Goal: Information Seeking & Learning: Learn about a topic

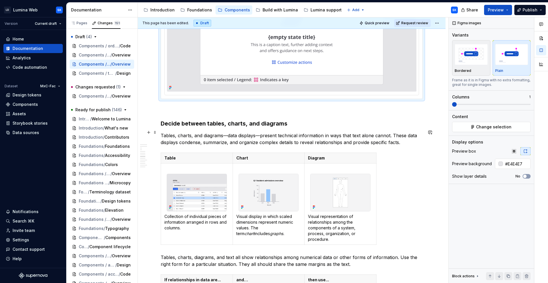
scroll to position [1901, 0]
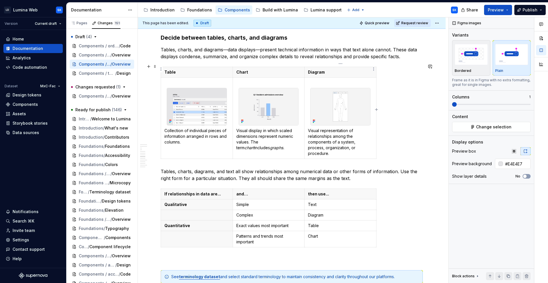
click at [328, 70] on p "Diagram" at bounding box center [340, 72] width 65 height 6
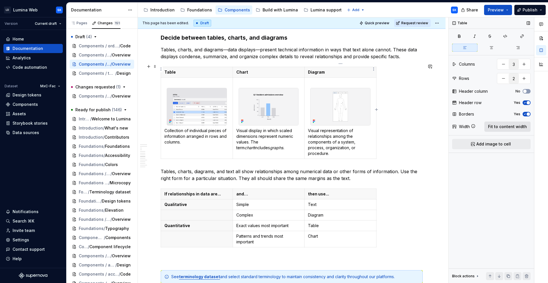
click at [505, 128] on span "Fit to content width" at bounding box center [507, 127] width 39 height 6
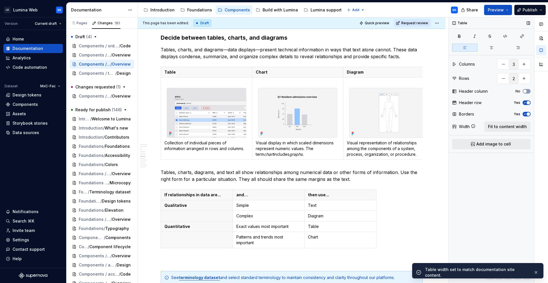
type textarea "*"
type input "5"
click at [336, 207] on td "Text" at bounding box center [341, 205] width 72 height 11
click at [501, 127] on span "Fit to content width" at bounding box center [507, 127] width 39 height 6
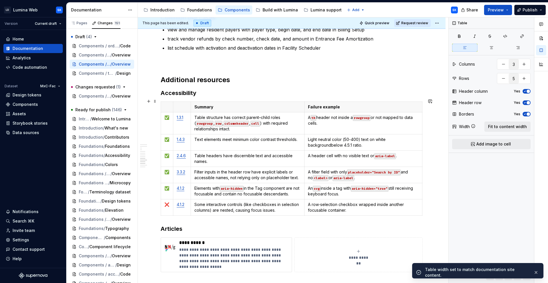
type textarea "*"
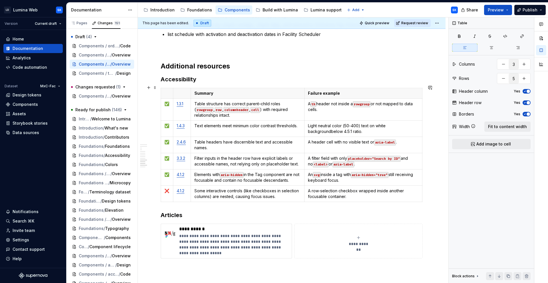
scroll to position [2197, 0]
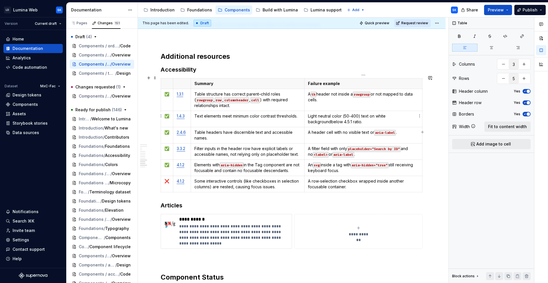
type input "4"
type input "7"
click at [327, 119] on p "Light neutral color (50-400) text on white backgroundbelow 4.5:1 ratio." at bounding box center [363, 118] width 111 height 11
click at [331, 118] on p "Light neutral color (50-400) text on white backgroundbelow 4.5:1 ratio." at bounding box center [363, 118] width 111 height 11
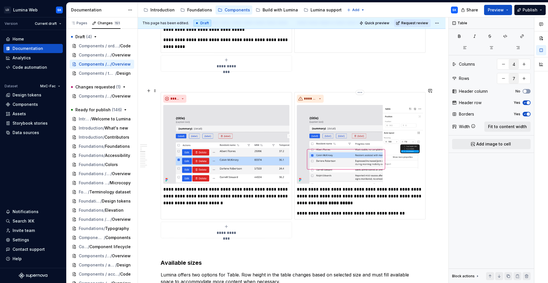
scroll to position [1163, 0]
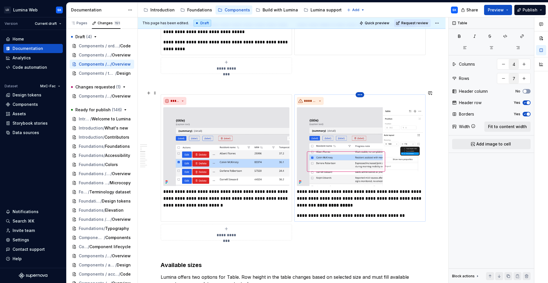
click at [362, 89] on html "LD Lumina Web SK Version Current draft Home Documentation Analytics Code automa…" at bounding box center [274, 141] width 548 height 283
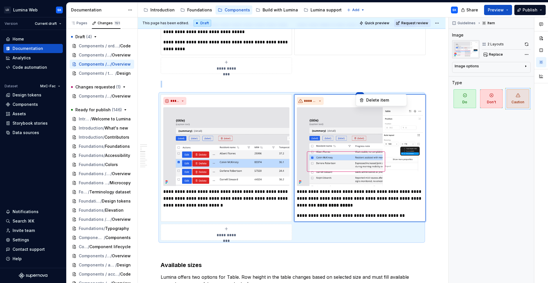
click at [520, 50] on div "Comments Open comments No comments yet Select ‘Comment’ from the block context …" at bounding box center [498, 150] width 99 height 266
click at [527, 47] on button "button" at bounding box center [527, 44] width 8 height 8
click at [526, 44] on span at bounding box center [527, 44] width 8 height 8
click at [236, 123] on img at bounding box center [226, 146] width 126 height 79
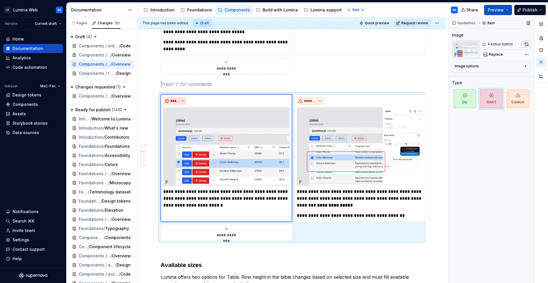
click at [528, 41] on button "button" at bounding box center [527, 44] width 8 height 8
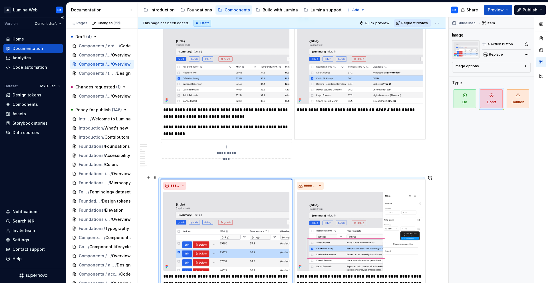
scroll to position [963, 0]
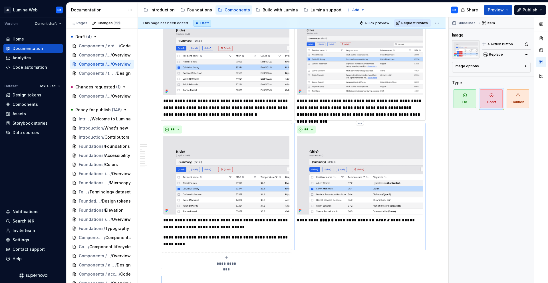
click at [378, 151] on img at bounding box center [360, 175] width 126 height 79
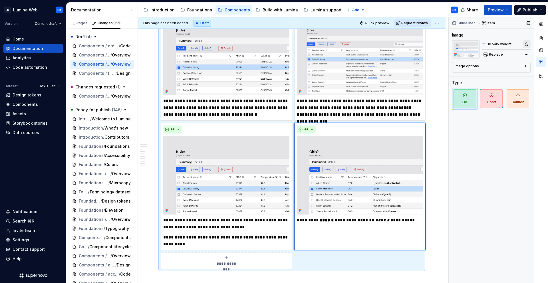
click at [527, 44] on button "button" at bounding box center [527, 44] width 8 height 8
click at [265, 172] on img at bounding box center [226, 175] width 126 height 79
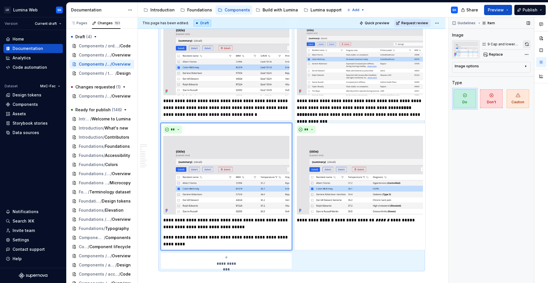
click at [526, 41] on button "button" at bounding box center [527, 44] width 8 height 8
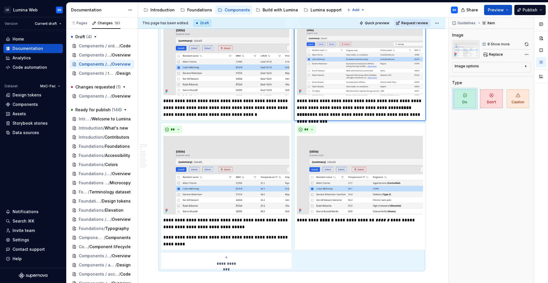
click at [358, 67] on img at bounding box center [360, 56] width 126 height 79
click at [527, 44] on button "button" at bounding box center [527, 44] width 8 height 8
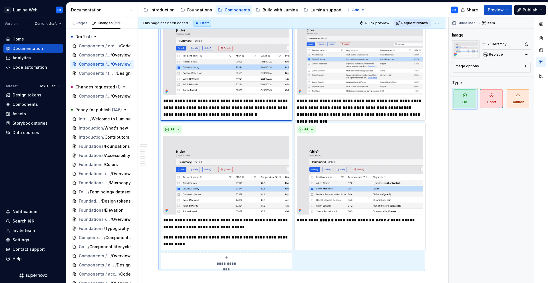
click at [242, 92] on div "**********" at bounding box center [226, 62] width 126 height 112
click at [527, 43] on button "button" at bounding box center [527, 44] width 8 height 8
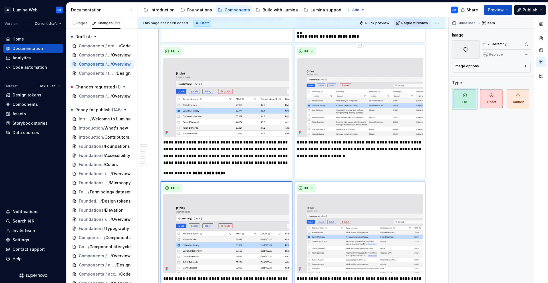
scroll to position [766, 0]
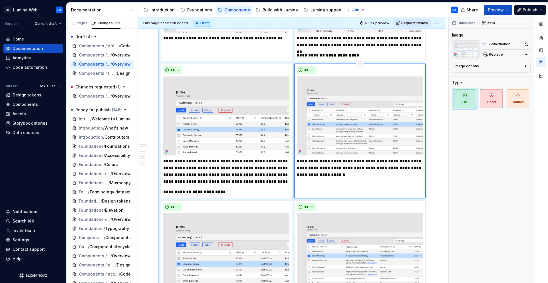
click at [348, 121] on img at bounding box center [360, 116] width 126 height 79
click at [525, 47] on button "button" at bounding box center [527, 44] width 8 height 8
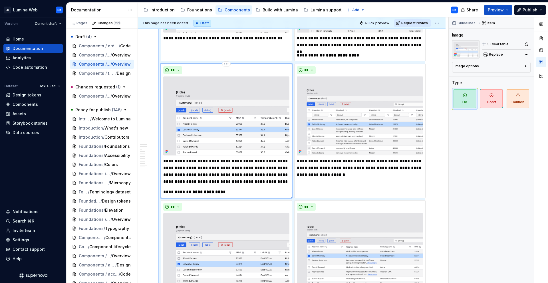
click at [259, 101] on img at bounding box center [226, 116] width 126 height 79
click at [525, 45] on button "button" at bounding box center [527, 44] width 8 height 8
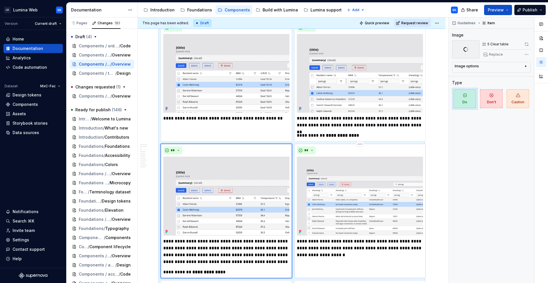
scroll to position [681, 0]
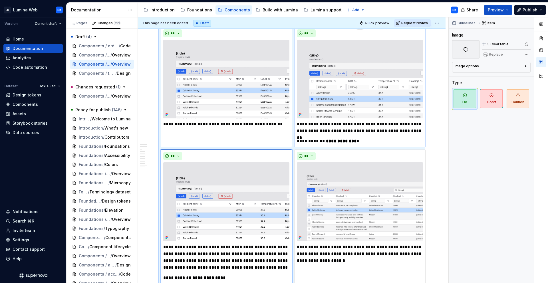
click at [359, 101] on img at bounding box center [360, 79] width 126 height 79
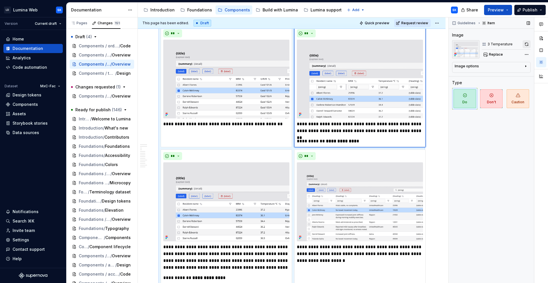
click at [528, 45] on button "button" at bounding box center [527, 44] width 8 height 8
click at [242, 83] on img at bounding box center [226, 79] width 126 height 79
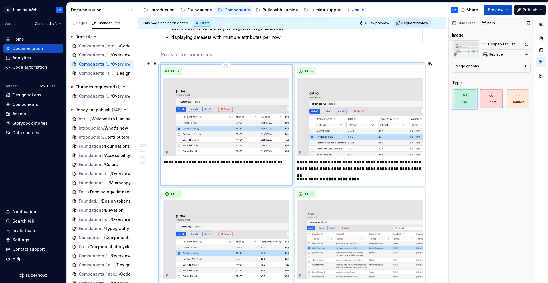
scroll to position [642, 0]
click at [527, 45] on button "button" at bounding box center [527, 44] width 8 height 8
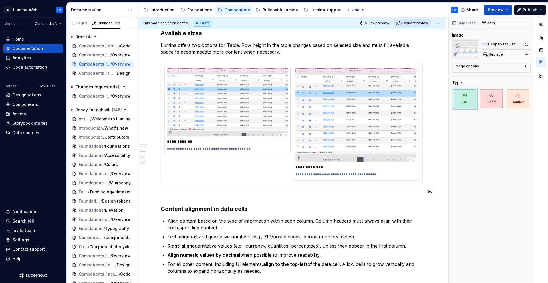
scroll to position [1408, 0]
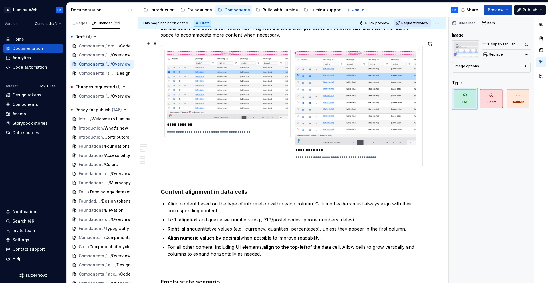
click at [264, 145] on div "**********" at bounding box center [291, 106] width 255 height 115
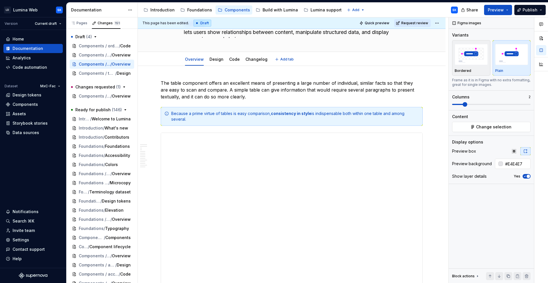
scroll to position [0, 0]
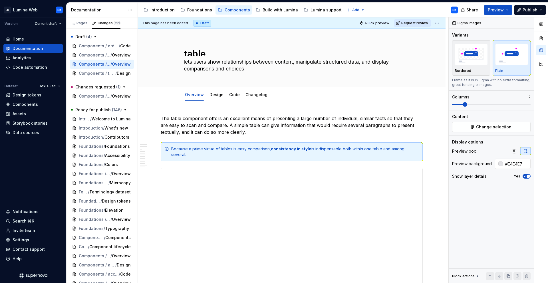
click at [440, 23] on html "LD Lumina Web SK Version Current draft Home Documentation Analytics Code automa…" at bounding box center [274, 141] width 548 height 283
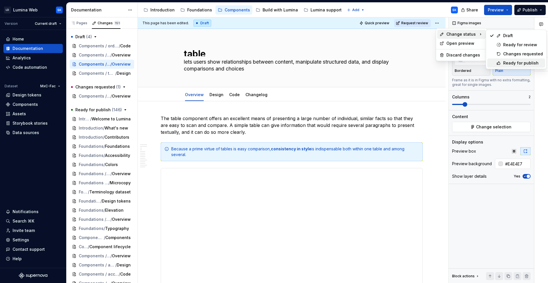
click at [517, 63] on div "Ready for publish" at bounding box center [523, 63] width 40 height 6
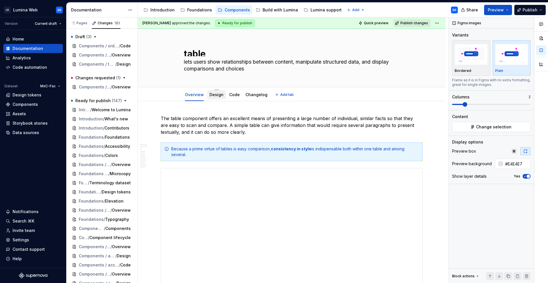
click at [213, 95] on link "Design" at bounding box center [217, 94] width 14 height 5
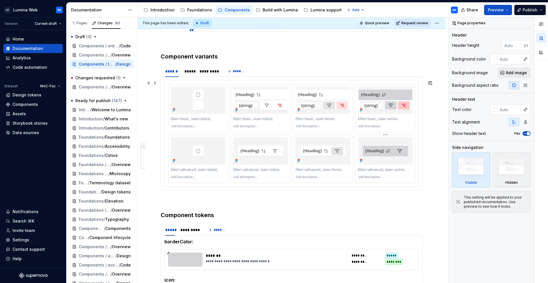
scroll to position [393, 0]
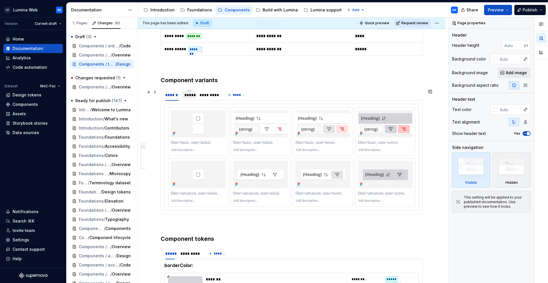
click at [185, 95] on div "*****" at bounding box center [188, 95] width 9 height 6
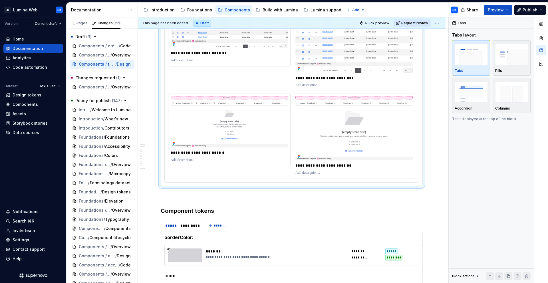
scroll to position [491, 0]
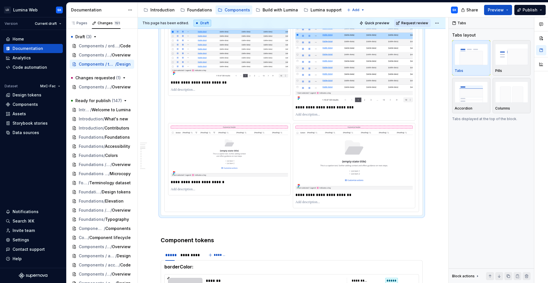
click at [216, 206] on div "**********" at bounding box center [291, 108] width 247 height 199
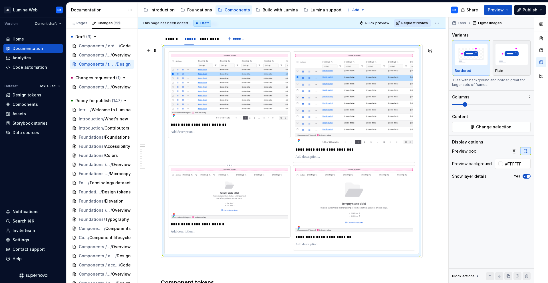
scroll to position [449, 0]
click at [176, 38] on div "******" at bounding box center [171, 39] width 13 height 6
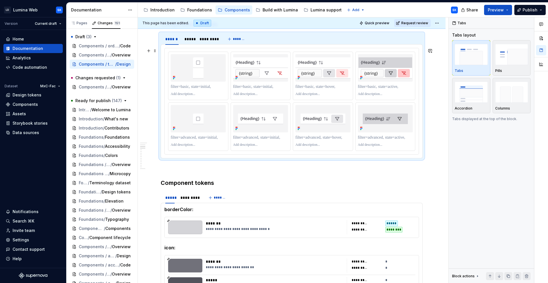
click at [183, 50] on div at bounding box center [292, 101] width 254 height 106
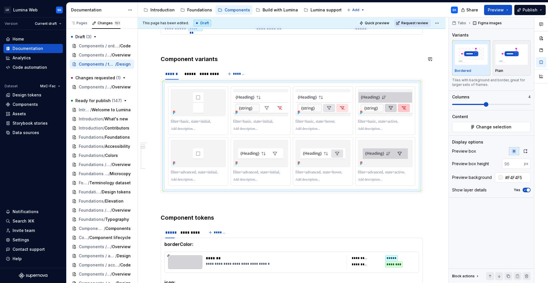
scroll to position [410, 0]
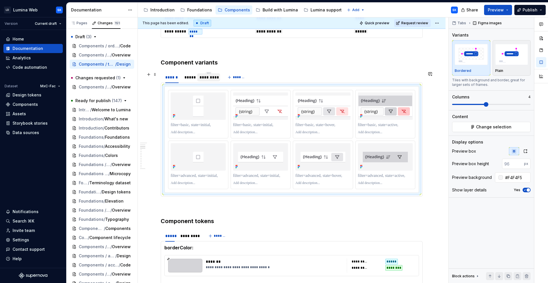
click at [206, 81] on div "*********" at bounding box center [208, 77] width 23 height 8
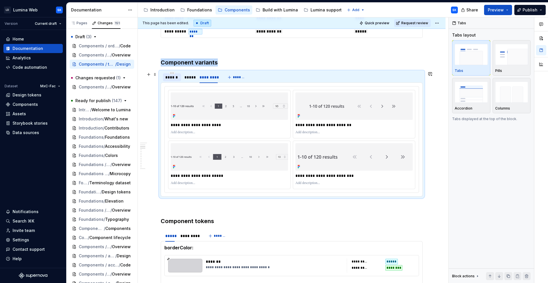
click at [172, 79] on div "******" at bounding box center [171, 78] width 13 height 6
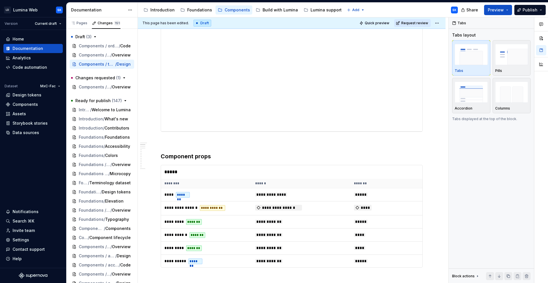
scroll to position [0, 0]
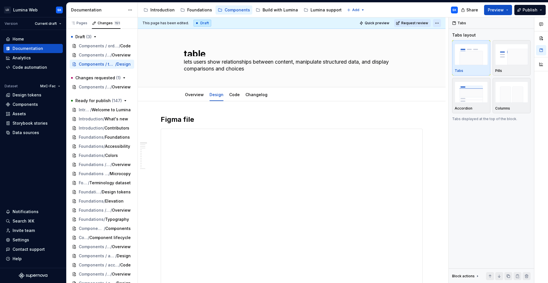
click at [441, 21] on html "LD Lumina Web SK Version Current draft Home Documentation Analytics Code automa…" at bounding box center [274, 141] width 548 height 283
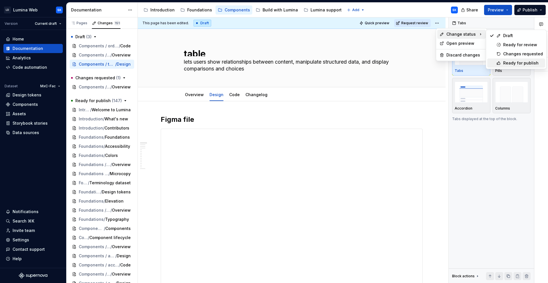
click at [524, 60] on div "Ready for publish" at bounding box center [523, 63] width 40 height 6
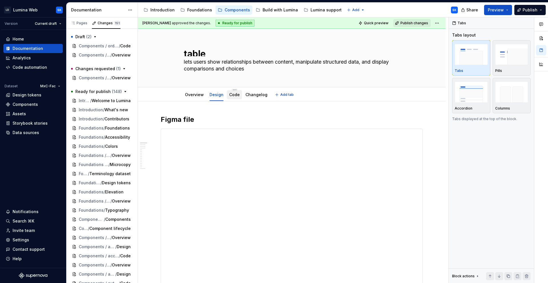
click at [238, 95] on link "Code" at bounding box center [234, 94] width 11 height 5
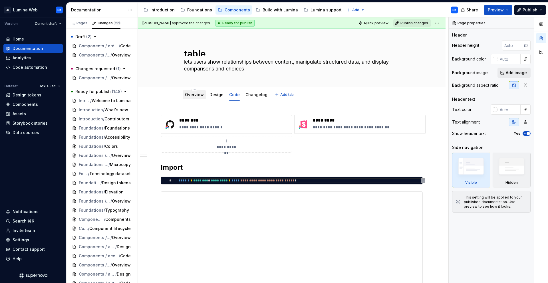
click at [194, 98] on div "Overview" at bounding box center [194, 94] width 23 height 9
click at [108, 55] on span "Overview" at bounding box center [113, 55] width 19 height 6
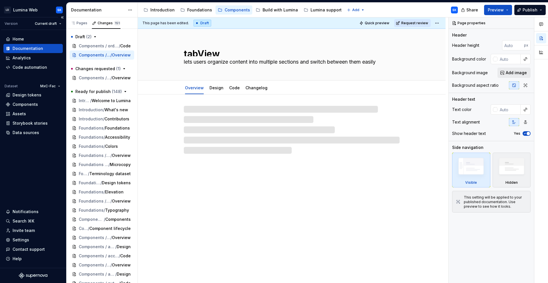
type textarea "*"
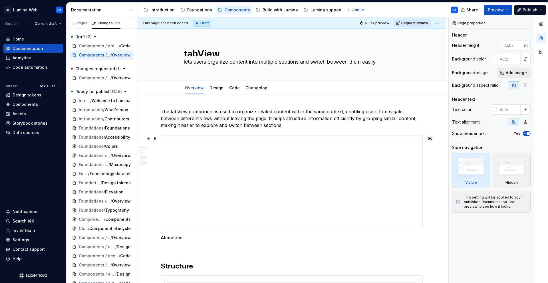
click at [279, 136] on div at bounding box center [292, 182] width 262 height 92
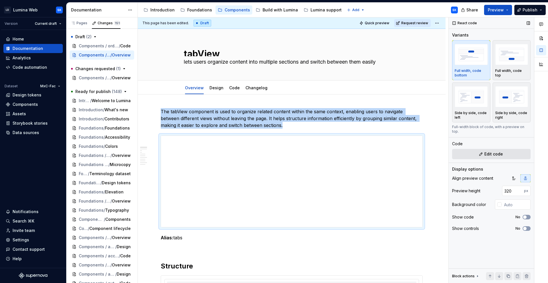
click at [485, 151] on span "Edit code" at bounding box center [494, 154] width 19 height 6
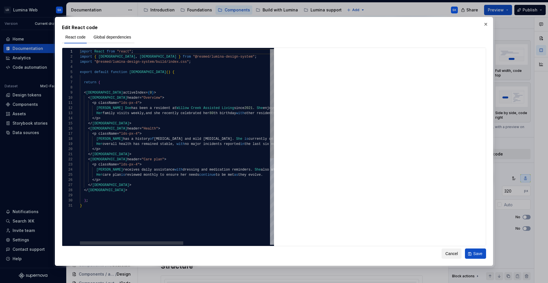
scroll to position [36, 8]
click at [108, 87] on div "import React from "react" ; import { [DEMOGRAPHIC_DATA] , LDSTabView } from "@r…" at bounding box center [258, 224] width 357 height 350
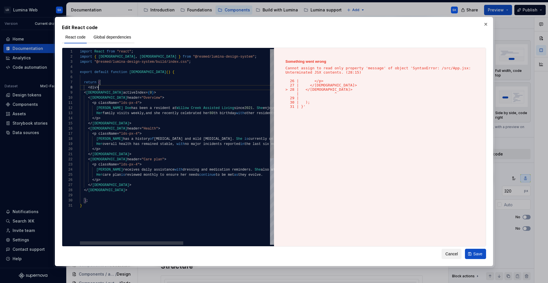
scroll to position [36, 17]
click at [102, 198] on div "import React from "react" ; import { LDSTabPanel , LDSTabView } from "@resmed/l…" at bounding box center [258, 224] width 357 height 350
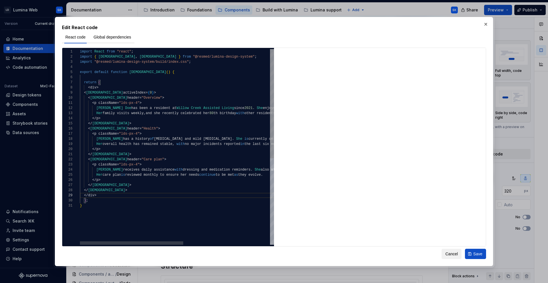
click at [98, 87] on div "import React from "react" ; import { LDSTabPanel , LDSTabView } from "@resmed/l…" at bounding box center [258, 224] width 357 height 350
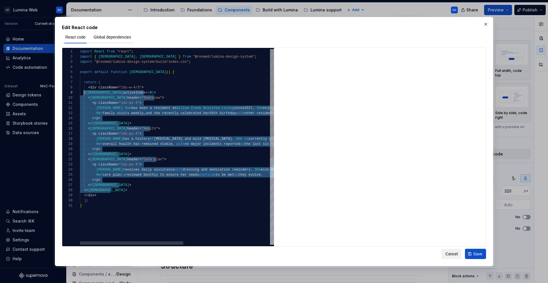
drag, startPoint x: 112, startPoint y: 192, endPoint x: 84, endPoint y: 92, distance: 103.1
click at [84, 92] on div "import React from "react" ; import { [DEMOGRAPHIC_DATA] , LDSTabView } from "@r…" at bounding box center [258, 224] width 357 height 350
type textarea "**********"
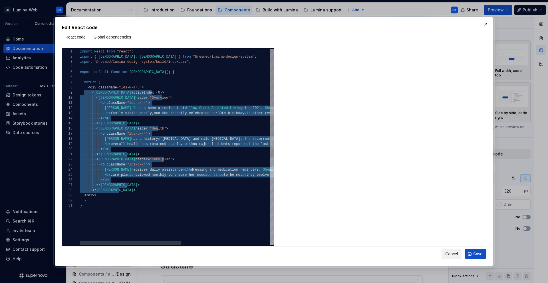
type textarea "*"
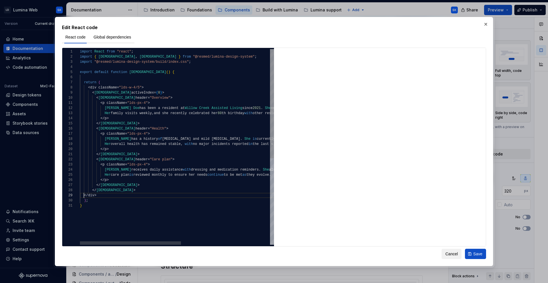
click at [83, 196] on div "import React from "react" ; import { [DEMOGRAPHIC_DATA] , LDSTabView } from "@r…" at bounding box center [262, 224] width 365 height 350
type textarea "**********"
click at [481, 254] on span "Save" at bounding box center [477, 254] width 9 height 6
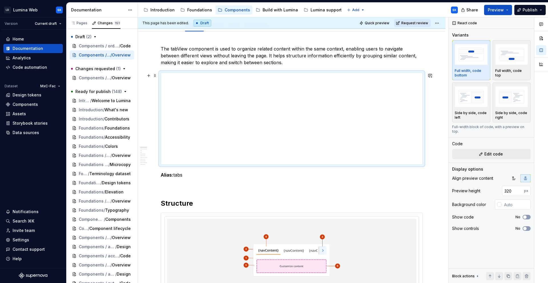
scroll to position [0, 0]
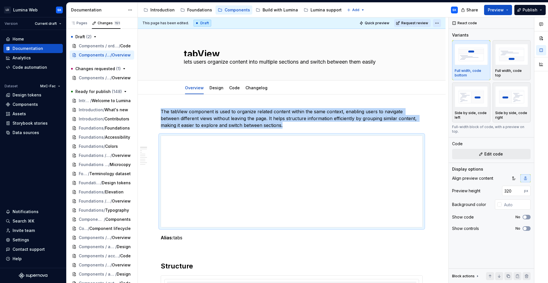
click at [443, 21] on html "LD Lumina Web SK Version Current draft Home Documentation Analytics Code automa…" at bounding box center [274, 141] width 548 height 283
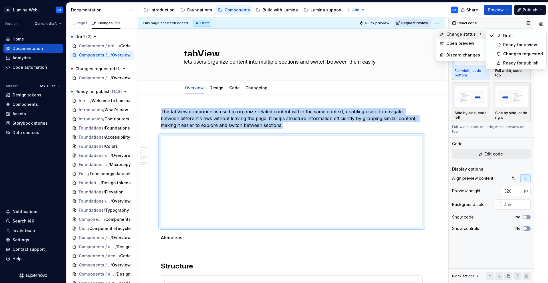
click at [518, 64] on div "Comments Open comments No comments yet Select ‘Comment’ from the block context …" at bounding box center [498, 150] width 99 height 266
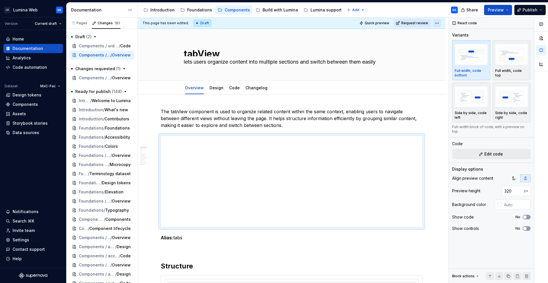
click at [440, 23] on html "LD Lumina Web SK Version Current draft Home Documentation Analytics Code automa…" at bounding box center [274, 141] width 548 height 283
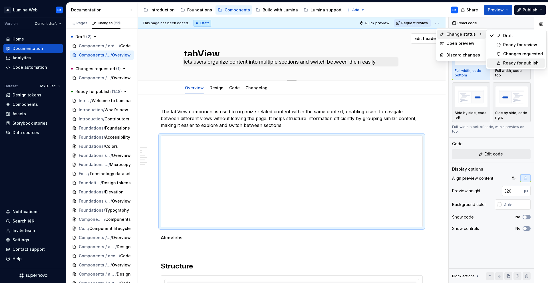
click at [528, 64] on div "Ready for publish" at bounding box center [523, 63] width 40 height 6
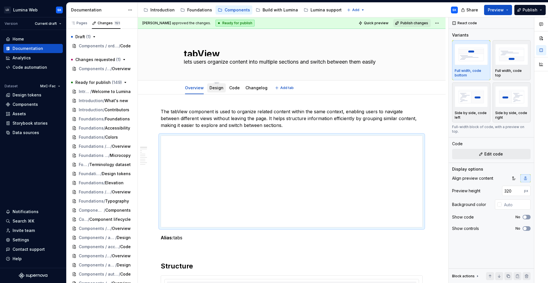
click at [220, 89] on link "Design" at bounding box center [217, 87] width 14 height 5
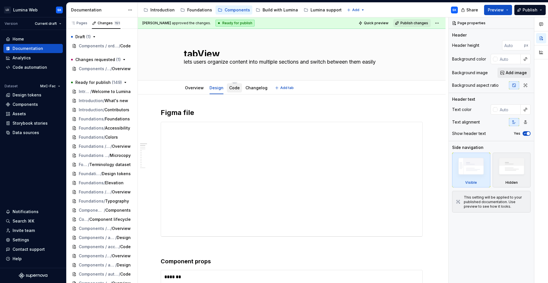
click at [238, 89] on link "Code" at bounding box center [234, 87] width 11 height 5
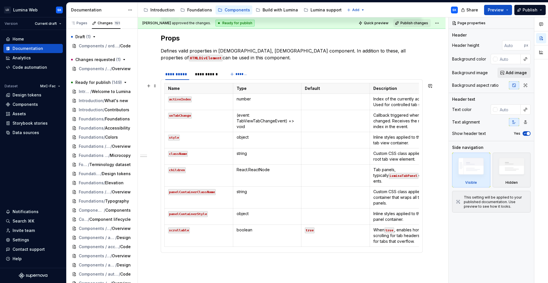
scroll to position [462, 0]
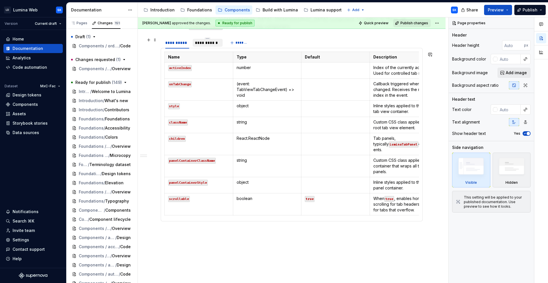
click at [205, 46] on div "**********" at bounding box center [207, 43] width 25 height 6
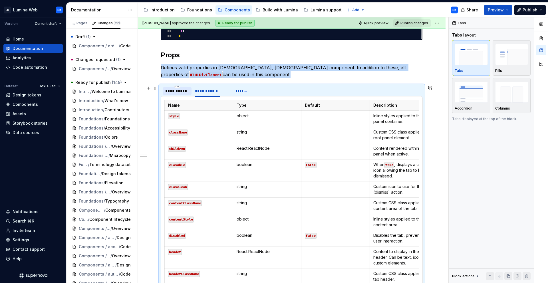
click at [180, 90] on div "**********" at bounding box center [177, 91] width 24 height 6
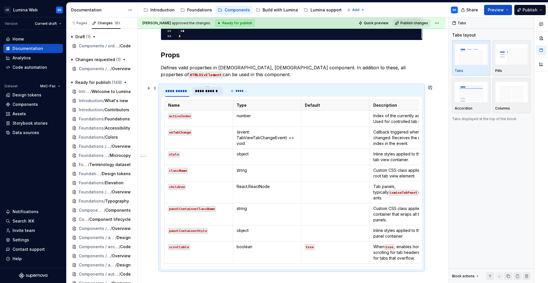
click at [204, 92] on div "**********" at bounding box center [207, 91] width 25 height 6
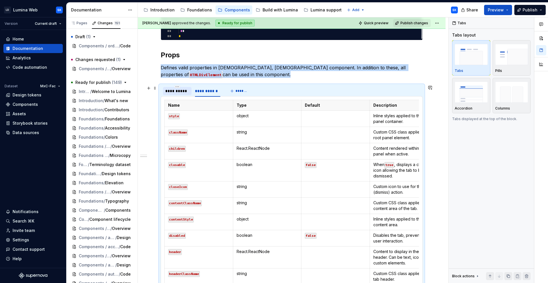
click at [182, 92] on div "**********" at bounding box center [177, 91] width 24 height 6
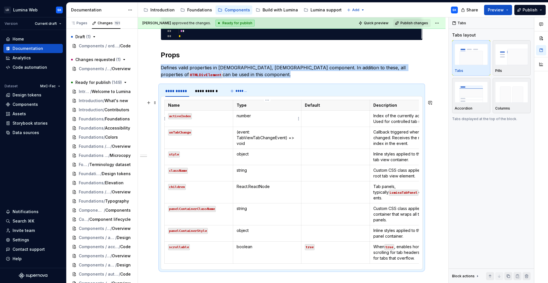
click at [271, 118] on p "number" at bounding box center [267, 116] width 61 height 6
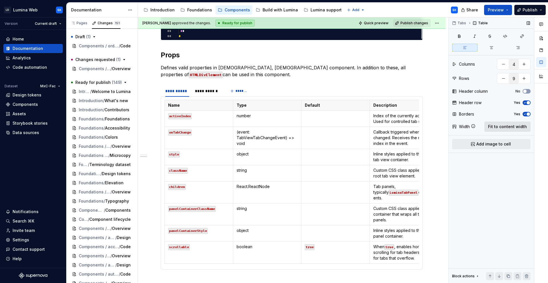
click at [491, 125] on span "Fit to content width" at bounding box center [507, 127] width 39 height 6
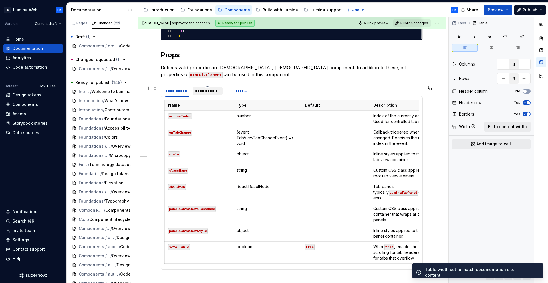
click at [198, 91] on div "**********" at bounding box center [207, 91] width 25 height 6
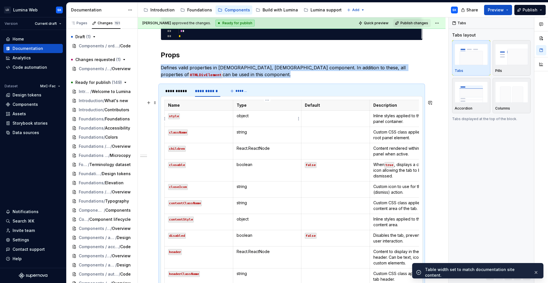
click at [250, 120] on td "object" at bounding box center [267, 119] width 69 height 16
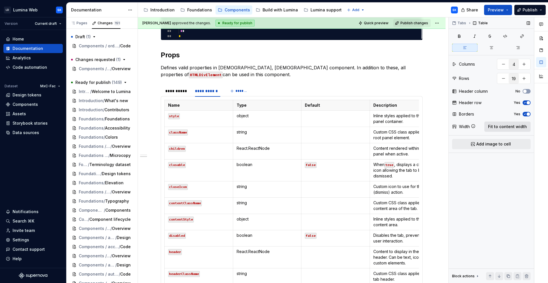
click at [504, 125] on span "Fit to content width" at bounding box center [507, 127] width 39 height 6
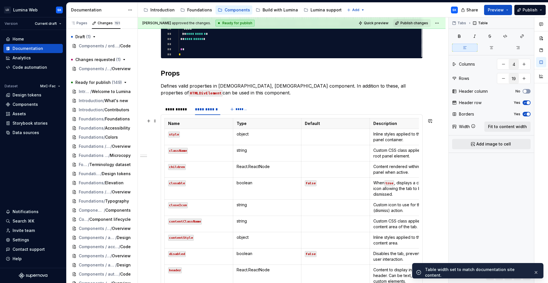
scroll to position [368, 0]
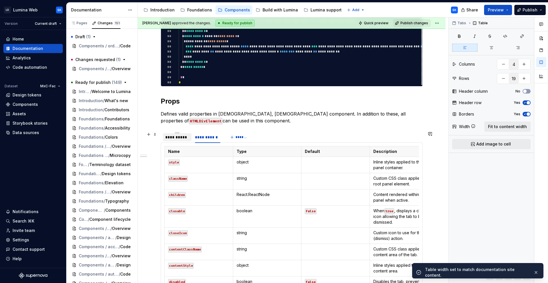
type textarea "*"
click at [168, 134] on div "**********" at bounding box center [177, 137] width 29 height 8
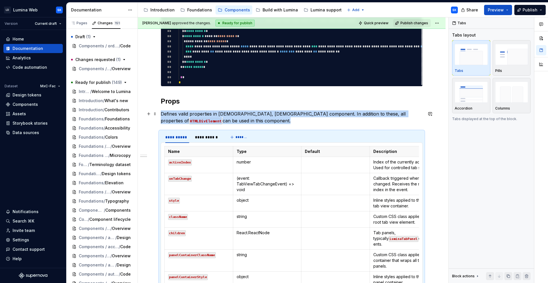
click at [235, 119] on p "Defines valid properties in [DEMOGRAPHIC_DATA], [DEMOGRAPHIC_DATA] component. I…" at bounding box center [292, 118] width 262 height 14
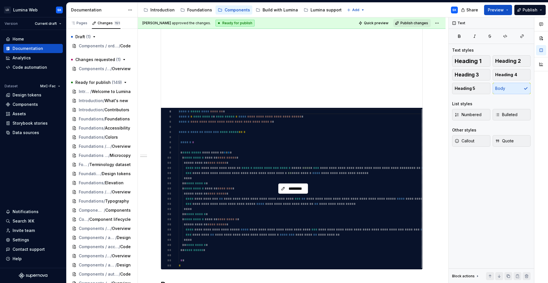
scroll to position [244, 0]
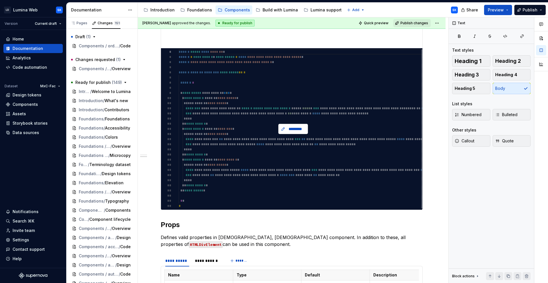
click at [296, 129] on span "*********" at bounding box center [296, 129] width 18 height 6
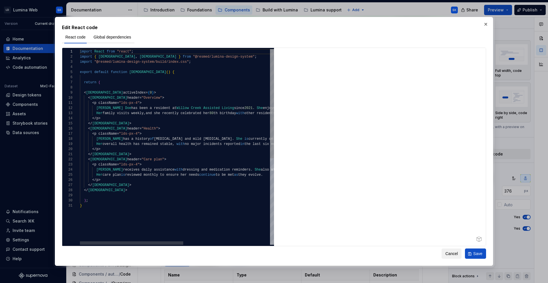
scroll to position [36, 8]
click at [93, 89] on div "import React from "react" ; import { [DEMOGRAPHIC_DATA] , LDSTabView } from "@r…" at bounding box center [258, 224] width 357 height 350
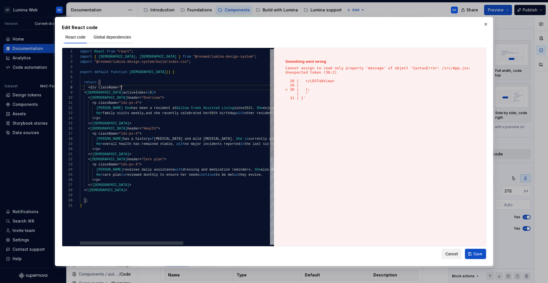
scroll to position [36, 41]
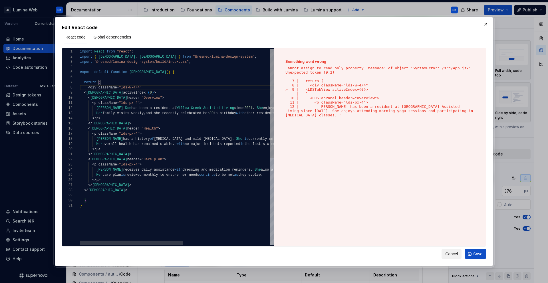
type textarea "**********"
type textarea "*"
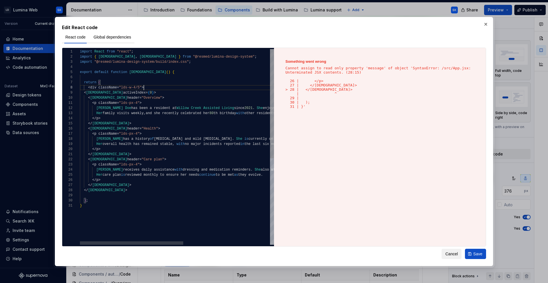
click at [99, 195] on div "import React from "react" ; import { [DEMOGRAPHIC_DATA] , LDSTabView } from "@r…" at bounding box center [258, 224] width 357 height 350
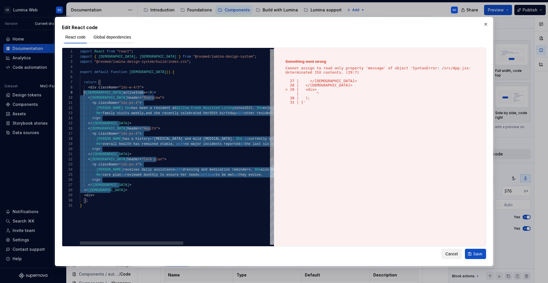
scroll to position [41, 4]
click at [85, 93] on div "import React from "react" ; import { [DEMOGRAPHIC_DATA] , LDSTabView } from "@r…" at bounding box center [258, 224] width 357 height 350
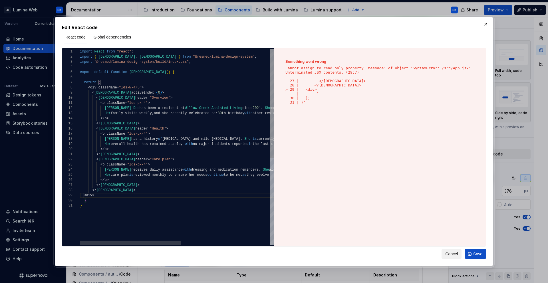
click at [84, 196] on div "import React from "react" ; import { [DEMOGRAPHIC_DATA] , LDSTabView } from "@r…" at bounding box center [262, 224] width 365 height 350
click at [109, 196] on div "import React from "react" ; import { [DEMOGRAPHIC_DATA] , LDSTabView } from "@r…" at bounding box center [262, 224] width 365 height 350
click at [150, 87] on div "import React from "react" ; import { [DEMOGRAPHIC_DATA] , LDSTabView } from "@r…" at bounding box center [262, 224] width 365 height 350
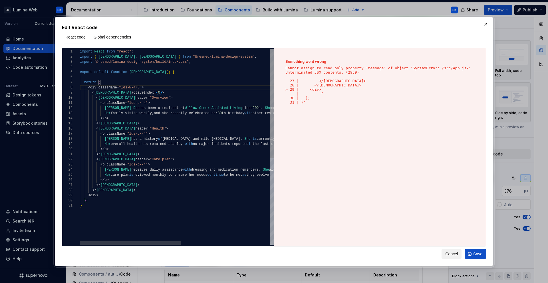
type textarea "**********"
click at [121, 188] on div "import React from "react" ; import { [DEMOGRAPHIC_DATA] , LDSTabView } from "@r…" at bounding box center [262, 224] width 365 height 350
click at [104, 199] on div "import React from "react" ; import { [DEMOGRAPHIC_DATA] , LDSTabView } from "@r…" at bounding box center [262, 224] width 365 height 350
click at [104, 192] on div "import React from "react" ; import { [DEMOGRAPHIC_DATA] , LDSTabView } from "@r…" at bounding box center [262, 224] width 365 height 350
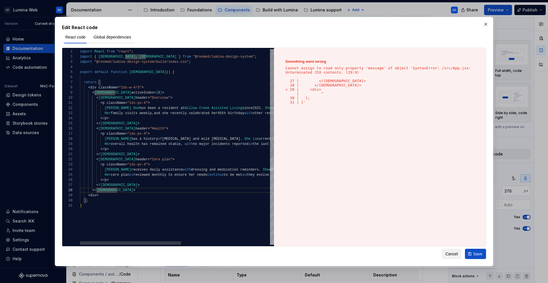
click at [100, 195] on div "import React from "react" ; import { [DEMOGRAPHIC_DATA] , LDSTabView } from "@r…" at bounding box center [262, 224] width 365 height 350
type textarea "*"
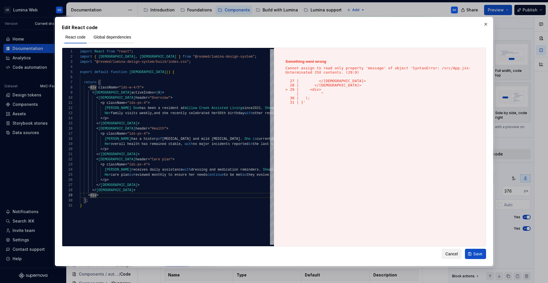
type textarea "**********"
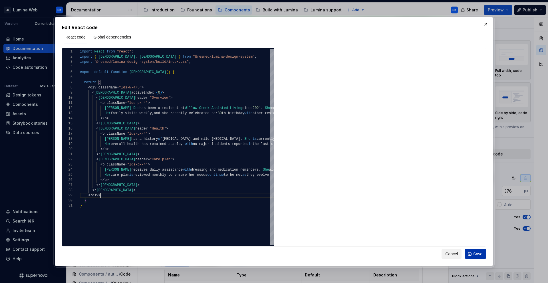
click at [477, 251] on span "Save" at bounding box center [477, 254] width 9 height 6
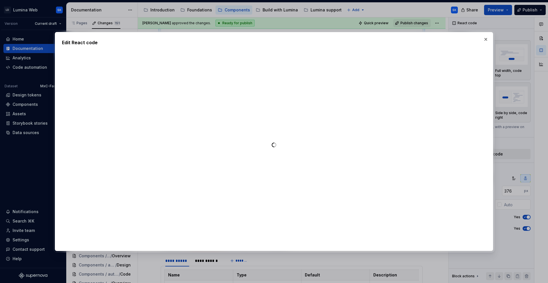
type textarea "*"
type textarea "**********"
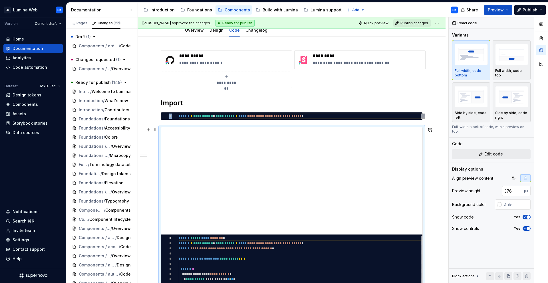
scroll to position [0, 0]
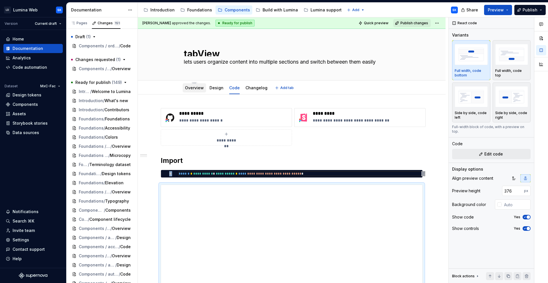
click at [192, 90] on link "Overview" at bounding box center [194, 87] width 19 height 5
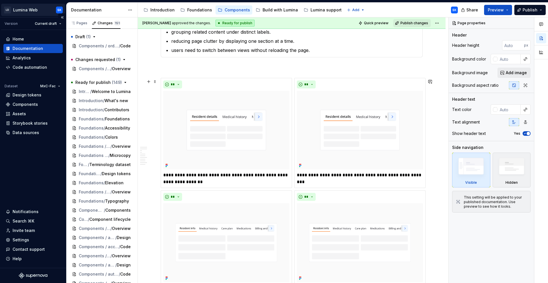
scroll to position [463, 0]
click at [79, 23] on div "Pages" at bounding box center [79, 23] width 17 height 5
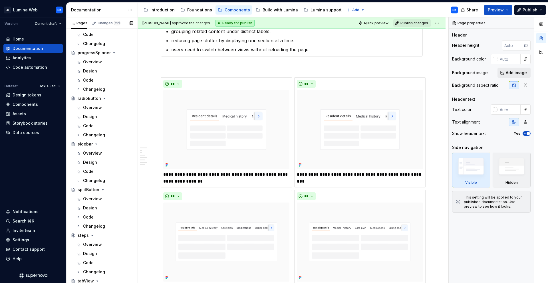
scroll to position [1468, 0]
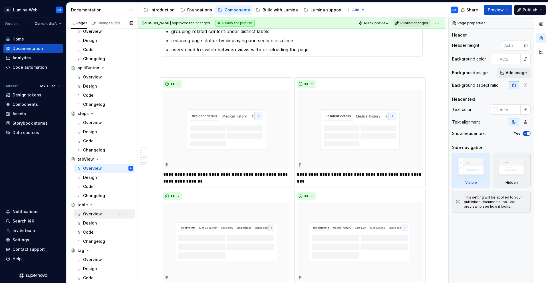
click at [105, 212] on div "Overview" at bounding box center [108, 214] width 50 height 8
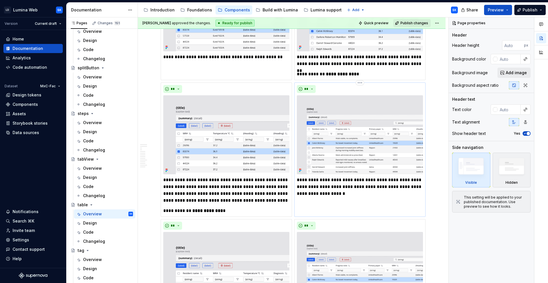
scroll to position [771, 0]
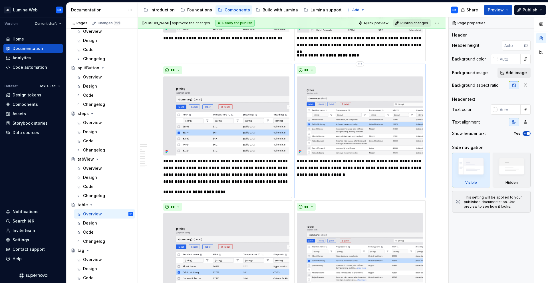
click at [349, 119] on img at bounding box center [360, 116] width 126 height 79
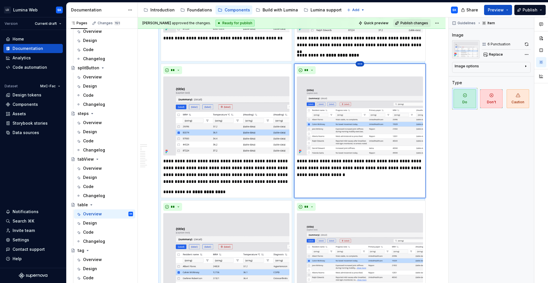
click at [360, 61] on html "LD Lumina Web SK Version Current draft Home Documentation Analytics Code automa…" at bounding box center [274, 141] width 548 height 283
click at [521, 46] on div "Comments Open comments No comments yet Select ‘Comment’ from the block context …" at bounding box center [498, 150] width 99 height 266
click at [527, 45] on button "button" at bounding box center [527, 44] width 8 height 8
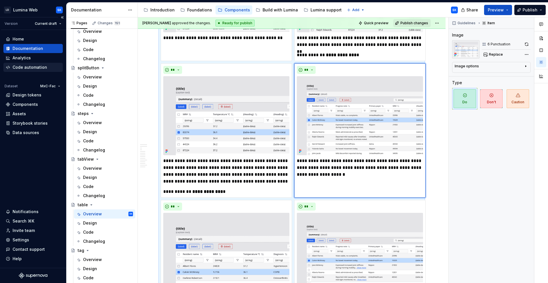
scroll to position [771, 0]
click at [528, 45] on button "button" at bounding box center [527, 44] width 8 height 8
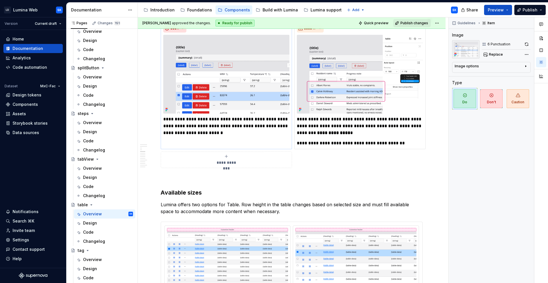
scroll to position [1227, 0]
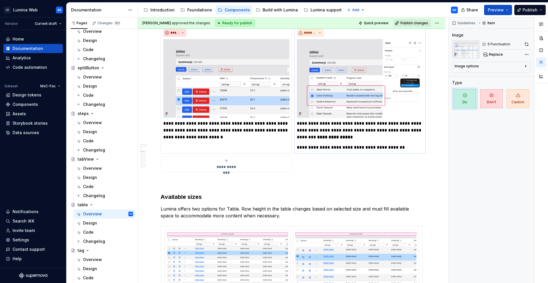
click at [362, 108] on img at bounding box center [360, 78] width 126 height 79
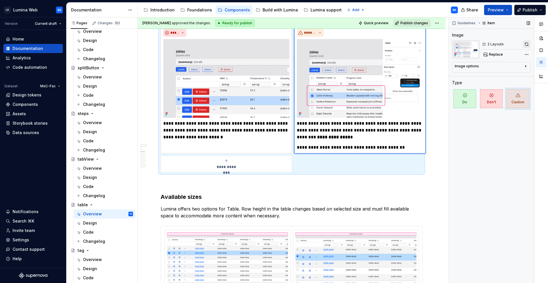
click at [528, 45] on button "button" at bounding box center [527, 44] width 8 height 8
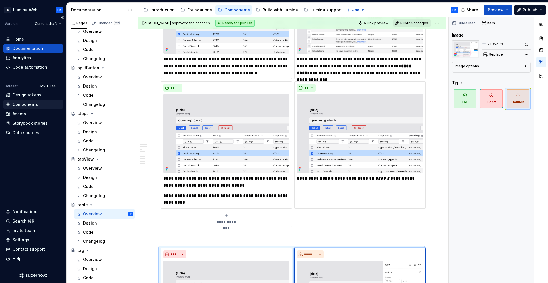
scroll to position [1000, 0]
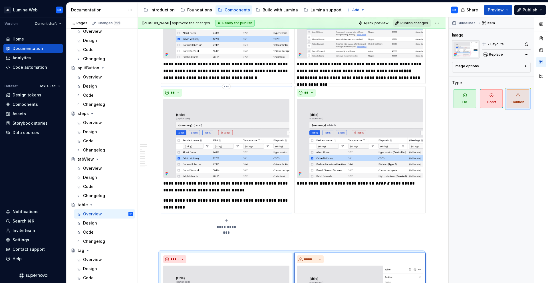
click at [254, 111] on img at bounding box center [226, 138] width 126 height 79
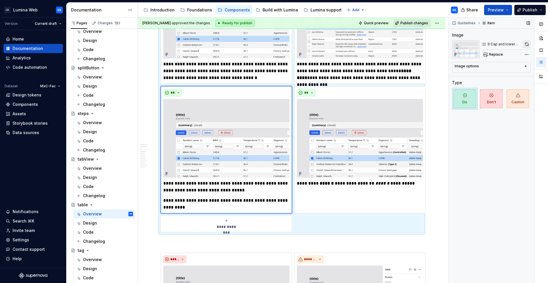
click at [527, 44] on button "button" at bounding box center [527, 44] width 8 height 8
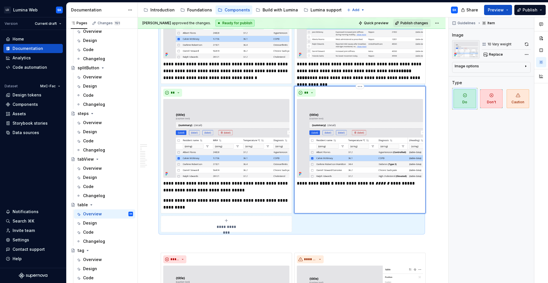
click at [389, 105] on img at bounding box center [360, 138] width 126 height 79
click at [529, 45] on button "button" at bounding box center [527, 44] width 8 height 8
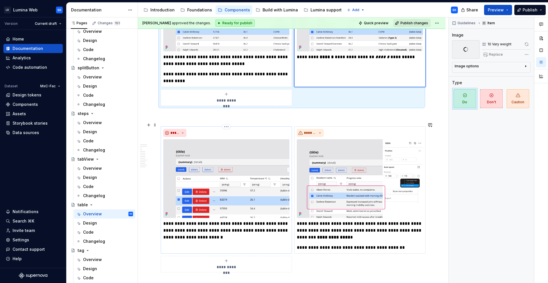
scroll to position [1123, 0]
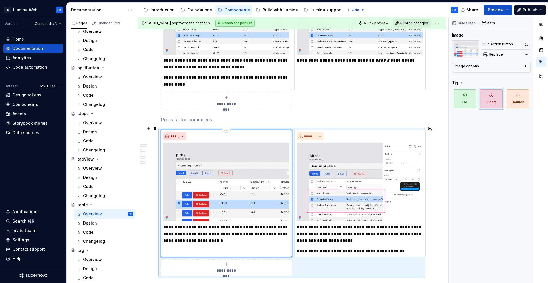
click at [256, 158] on img at bounding box center [226, 182] width 126 height 79
click at [526, 44] on button "button" at bounding box center [527, 44] width 8 height 8
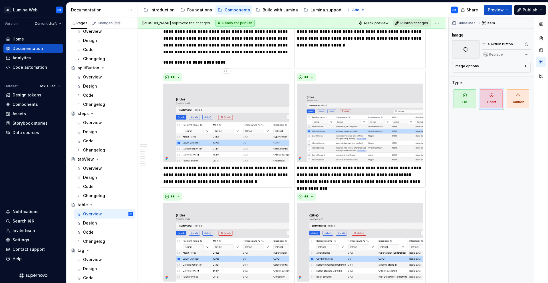
scroll to position [894, 0]
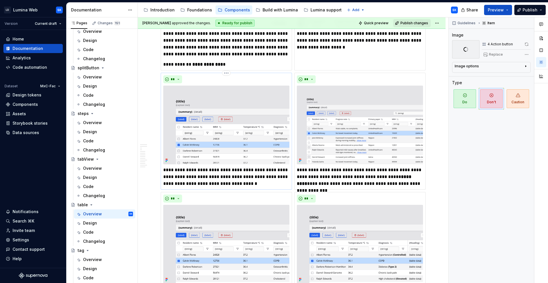
click at [244, 129] on img at bounding box center [226, 125] width 126 height 79
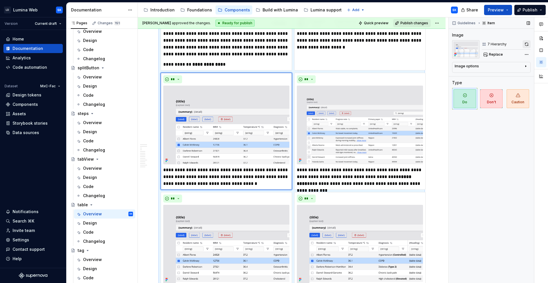
click at [530, 47] on button "button" at bounding box center [527, 44] width 8 height 8
click at [336, 113] on img at bounding box center [360, 125] width 126 height 79
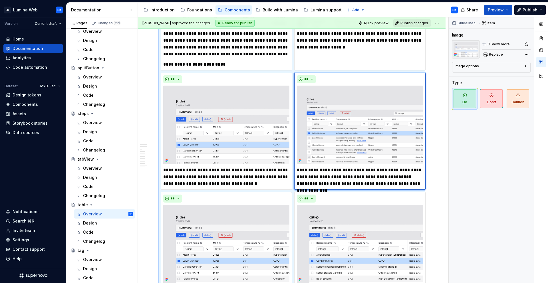
click at [535, 43] on div at bounding box center [542, 51] width 14 height 68
click at [529, 43] on button "button" at bounding box center [527, 44] width 8 height 8
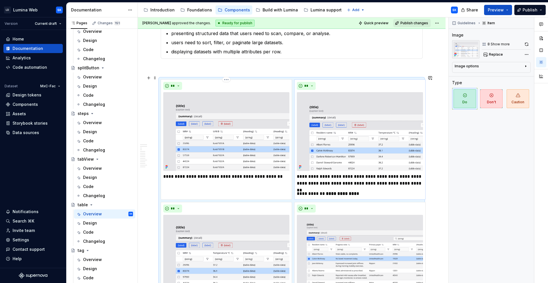
scroll to position [627, 0]
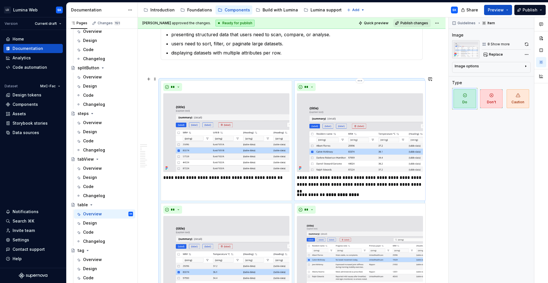
click at [402, 137] on img at bounding box center [360, 132] width 126 height 79
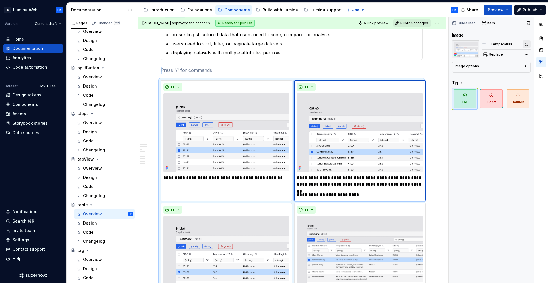
click at [529, 47] on button "button" at bounding box center [527, 44] width 8 height 8
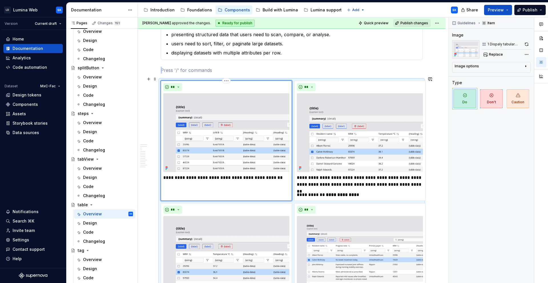
click at [254, 135] on img at bounding box center [226, 132] width 126 height 79
click at [528, 43] on button "button" at bounding box center [527, 44] width 8 height 8
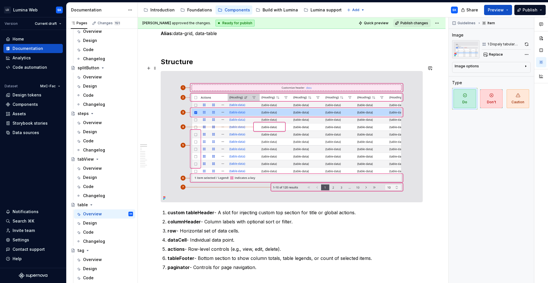
scroll to position [322, 0]
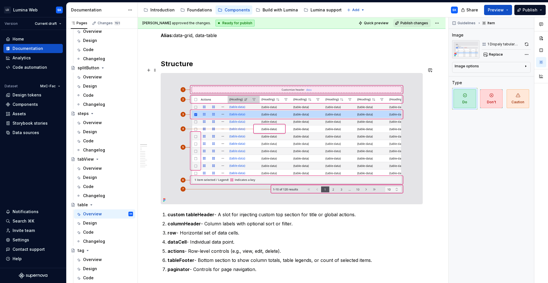
click at [328, 73] on div at bounding box center [292, 138] width 262 height 131
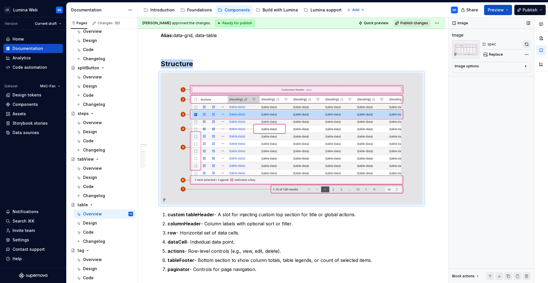
click at [528, 45] on button "button" at bounding box center [527, 44] width 8 height 8
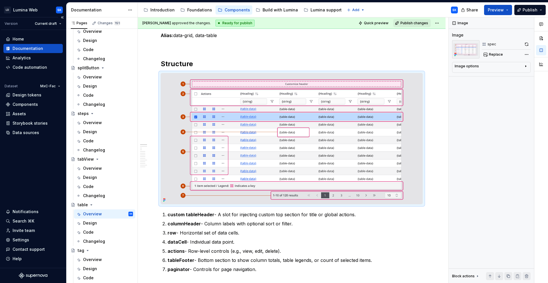
type textarea "*"
